Goal: Task Accomplishment & Management: Manage account settings

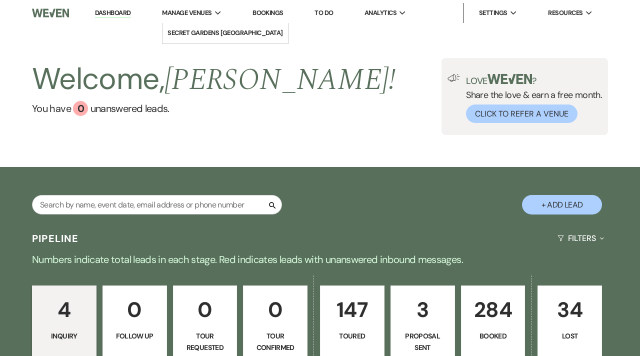
click at [209, 14] on span "Manage Venues" at bounding box center [186, 13] width 49 height 10
click at [331, 12] on link "To Do" at bounding box center [323, 12] width 18 height 8
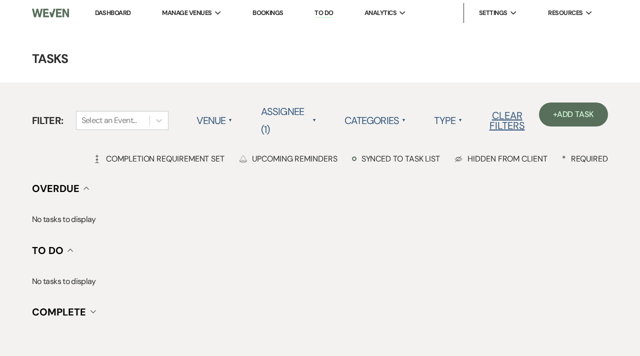
click at [567, 238] on div "Filter: Select an Event... Venue ▲ Assignee (1) ▲ Categories ▲ Type ▲ Clear Fil…" at bounding box center [320, 210] width 640 height 256
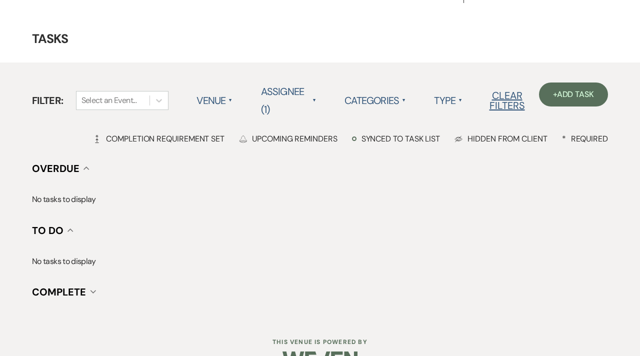
scroll to position [47, 0]
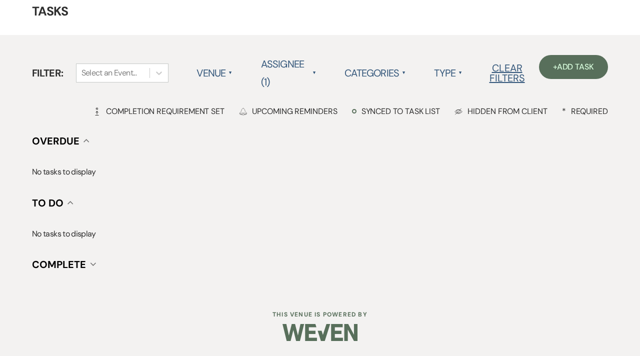
click at [93, 265] on icon "Collapse" at bounding box center [93, 264] width 6 height 4
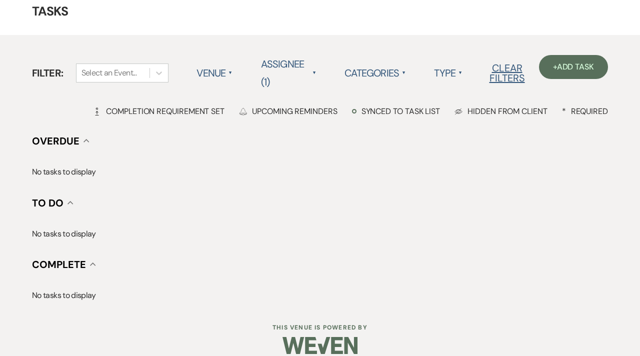
click at [230, 73] on span "▲" at bounding box center [230, 73] width 4 height 8
click at [312, 74] on span "▲" at bounding box center [314, 73] width 4 height 8
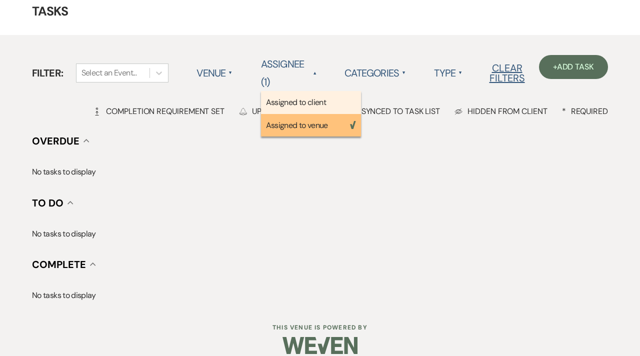
click at [308, 99] on li "Assigned to client" at bounding box center [311, 102] width 100 height 23
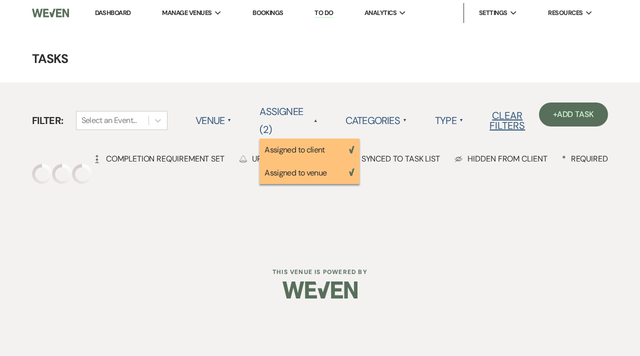
scroll to position [0, 0]
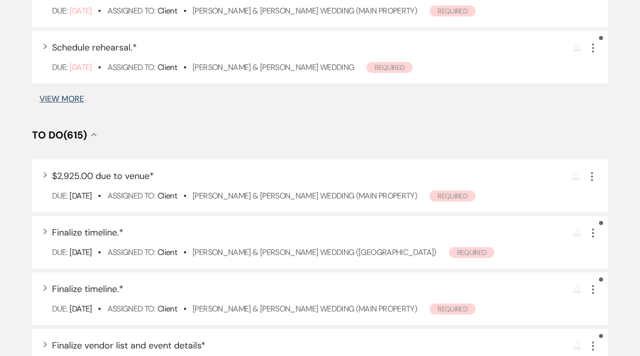
scroll to position [680, 0]
